Goal: Transaction & Acquisition: Obtain resource

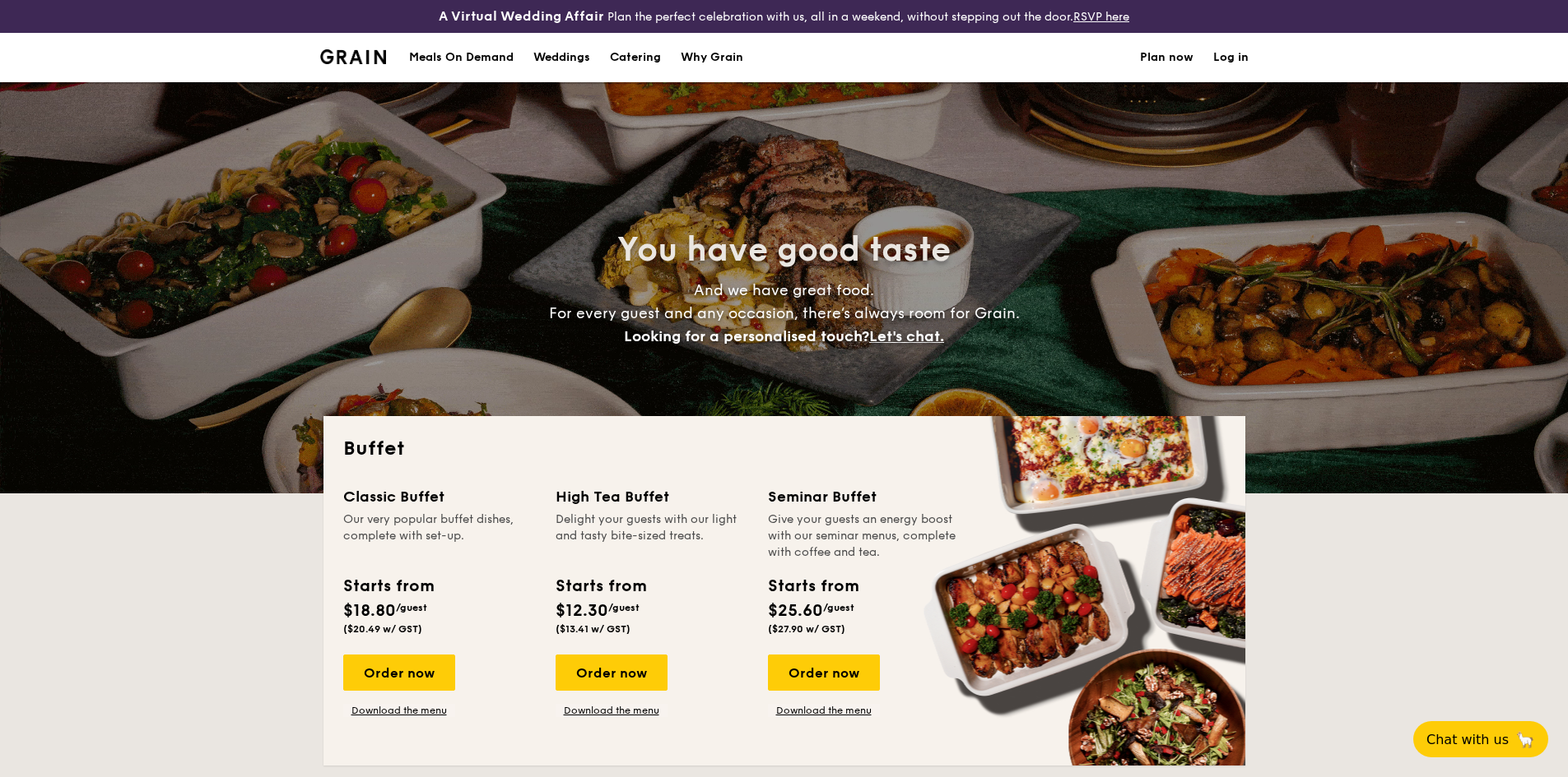
select select
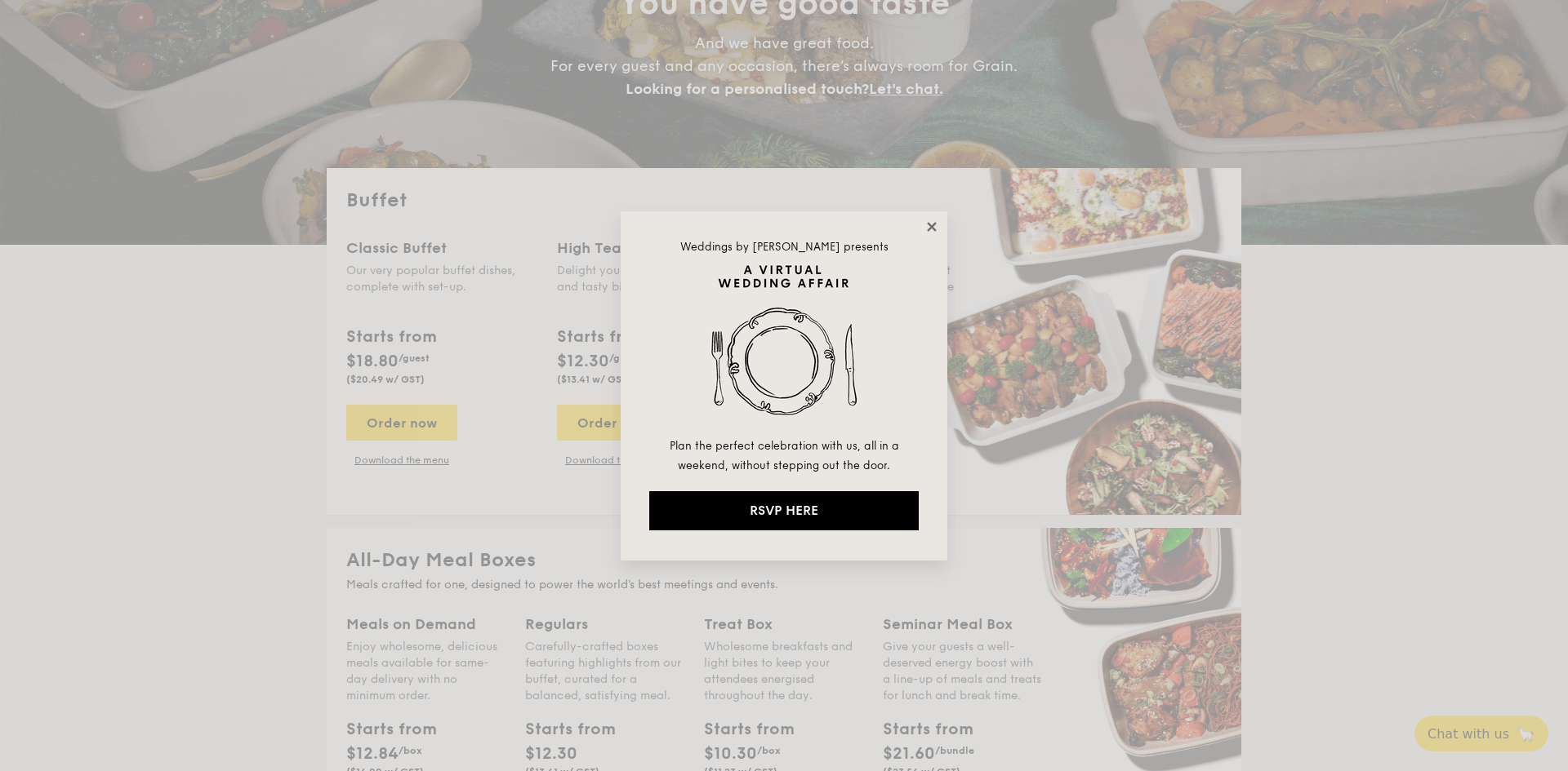
click at [925, 224] on icon at bounding box center [931, 227] width 15 height 15
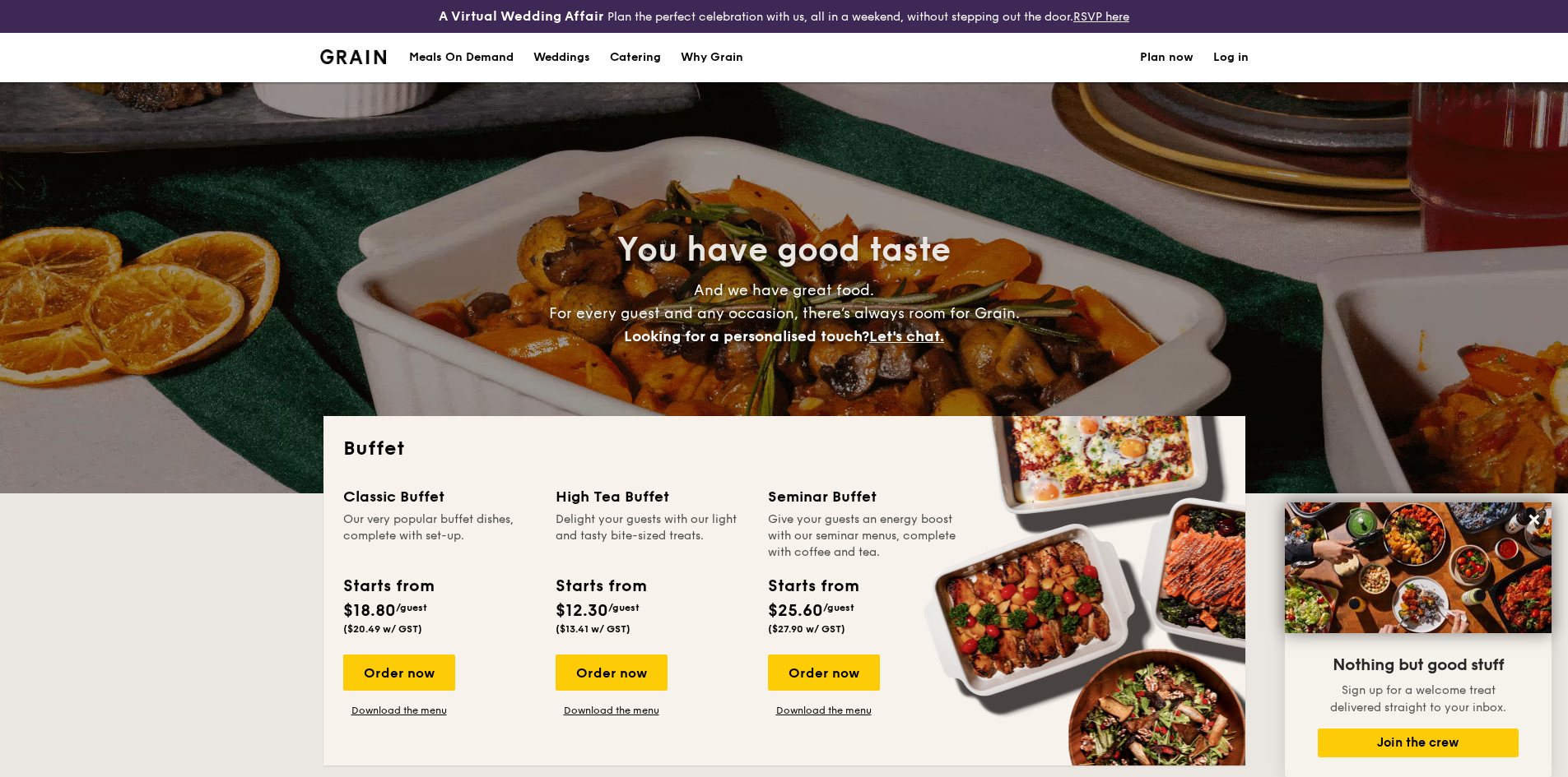
click at [730, 59] on div "Why Grain" at bounding box center [711, 58] width 62 height 49
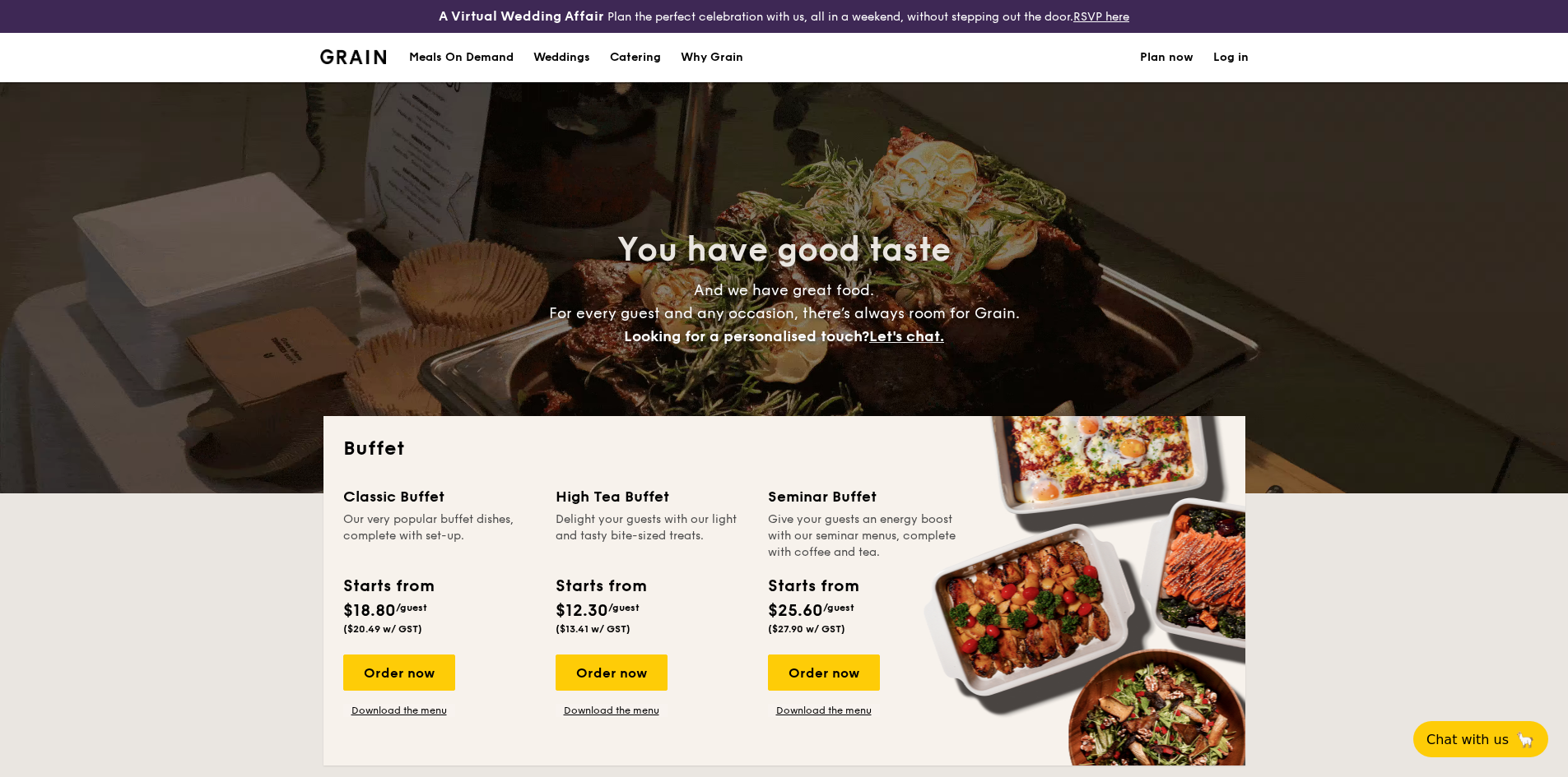
select select
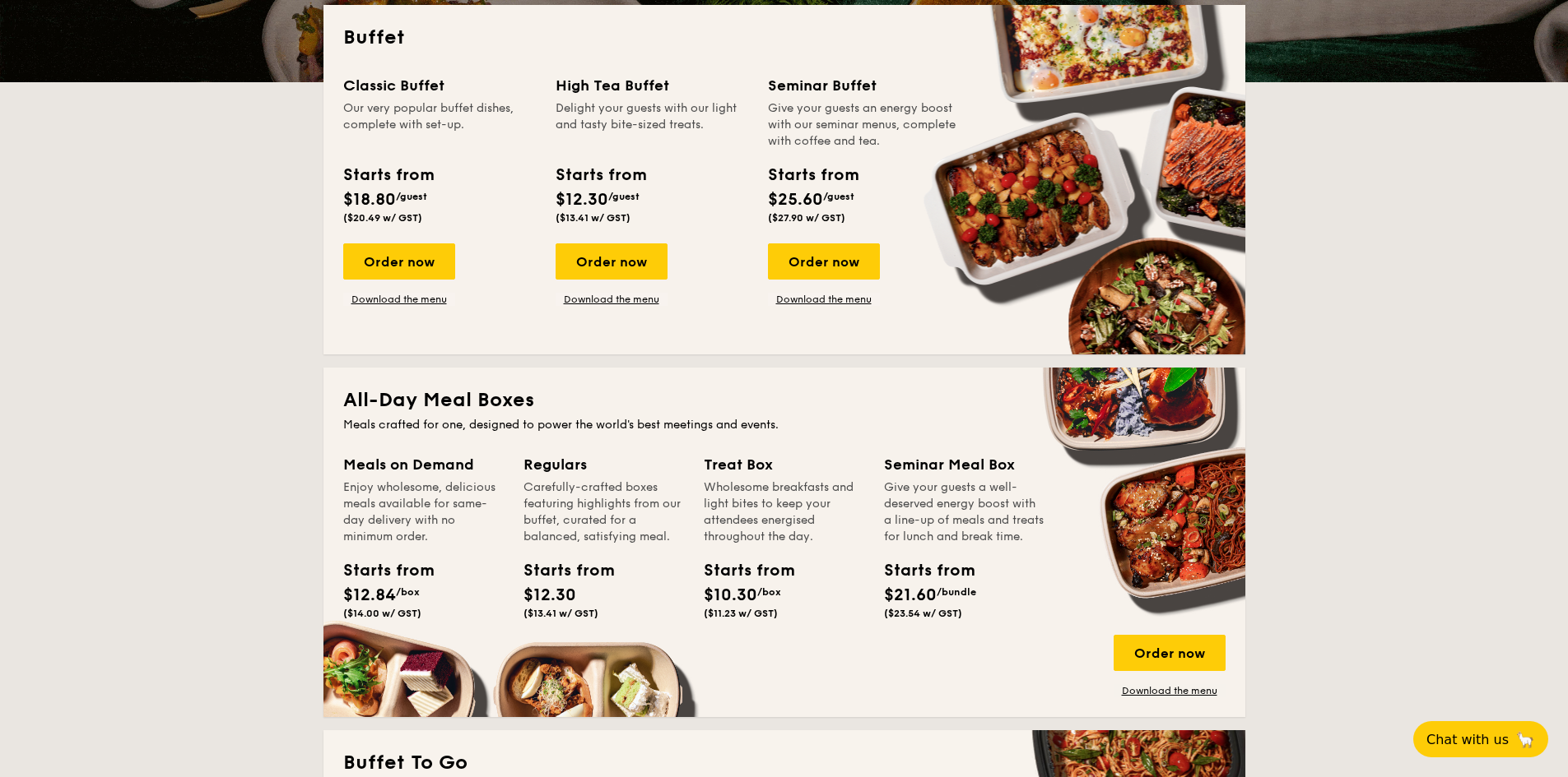
scroll to position [987, 0]
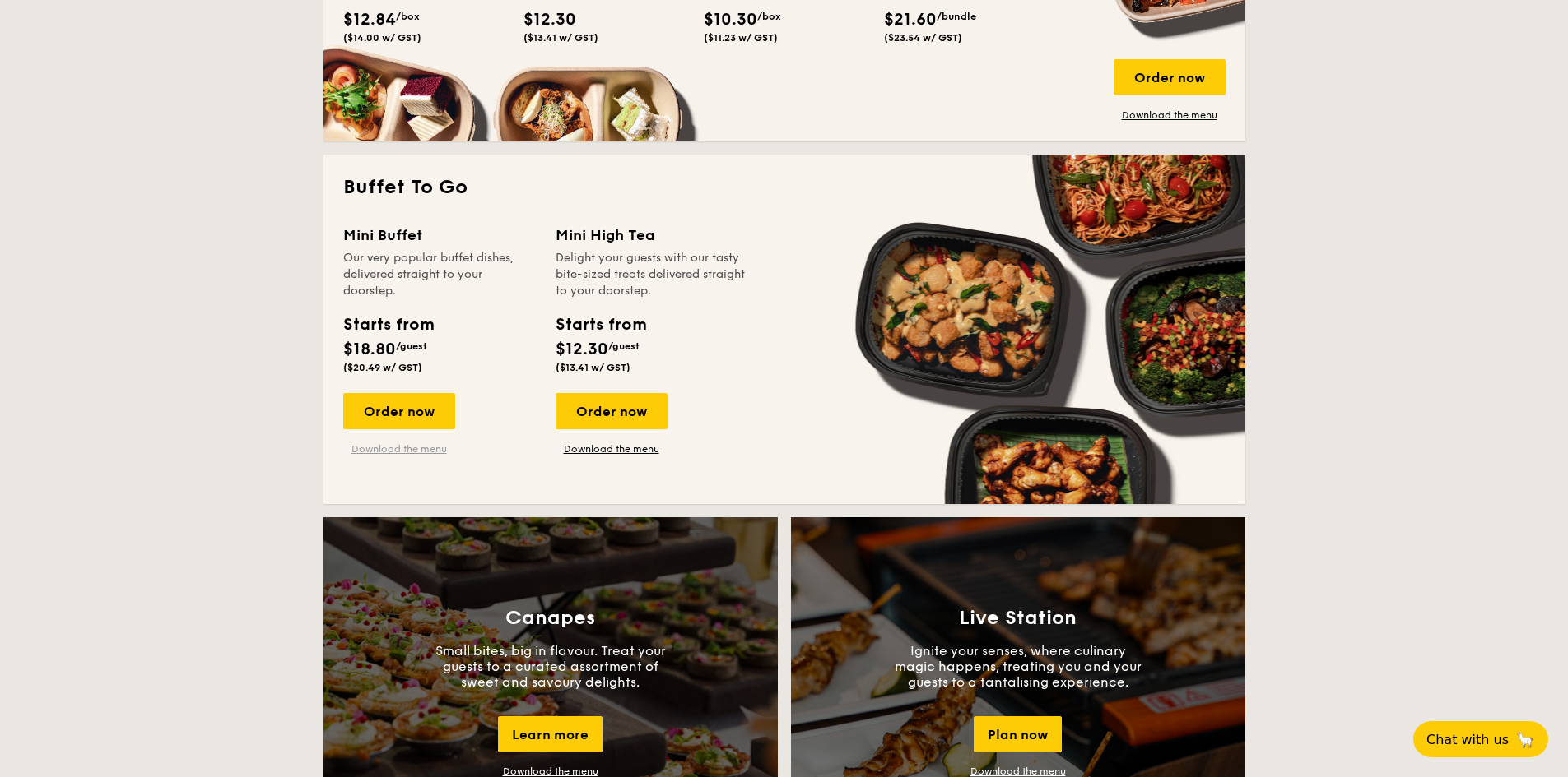
click at [415, 450] on link "Download the menu" at bounding box center [399, 449] width 112 height 13
